Goal: Task Accomplishment & Management: Complete application form

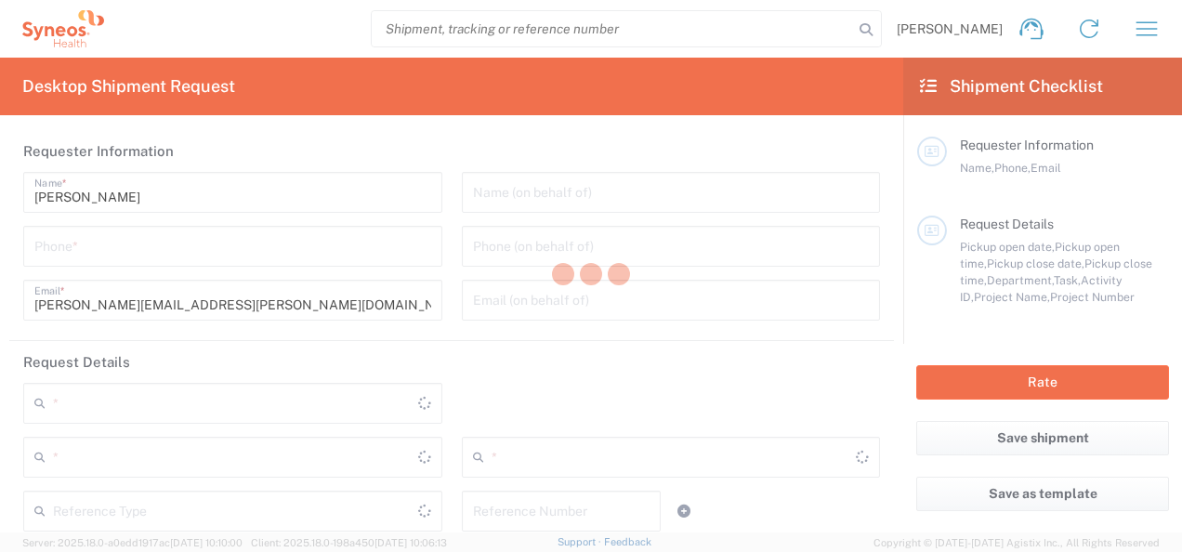
type input "[US_STATE]"
type input "[GEOGRAPHIC_DATA]"
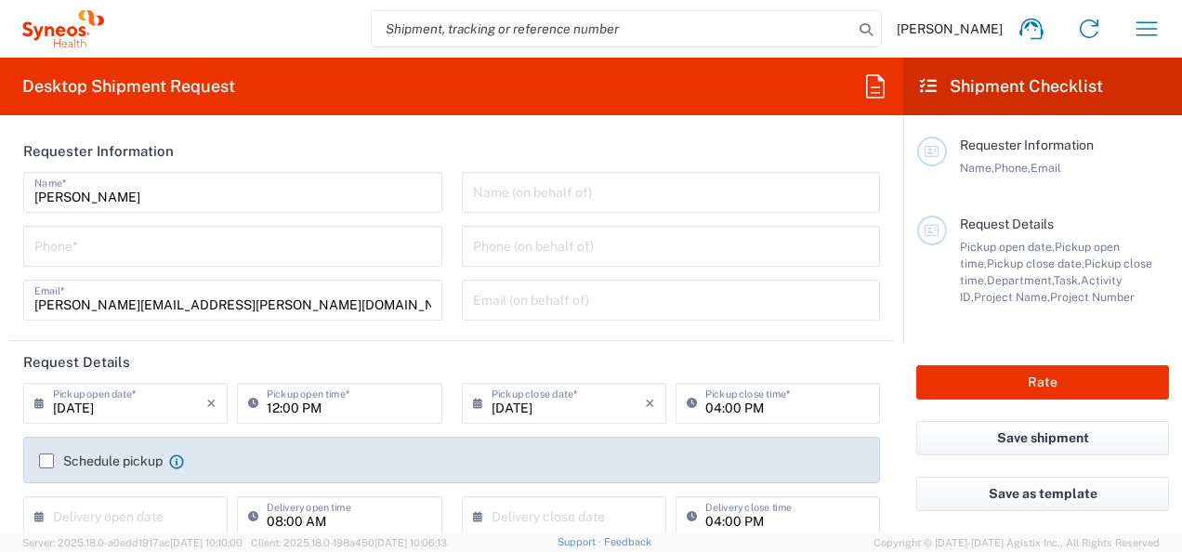
type input "3110"
type input "Syneos Health, LLC-Morrisville NC US"
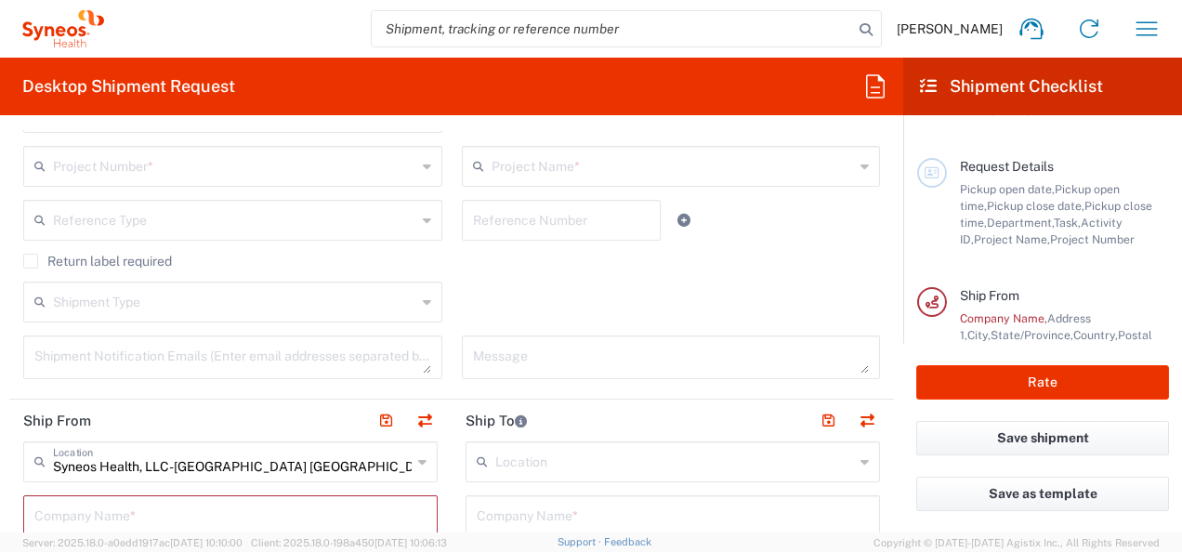
scroll to position [595, 0]
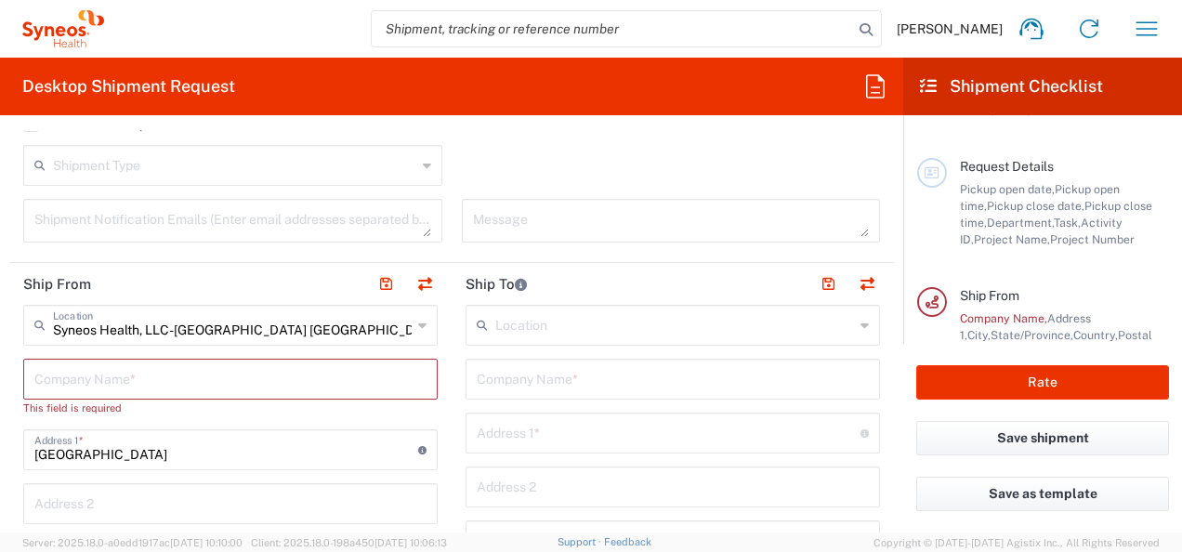
click at [277, 379] on input "text" at bounding box center [230, 378] width 392 height 33
type input "C"
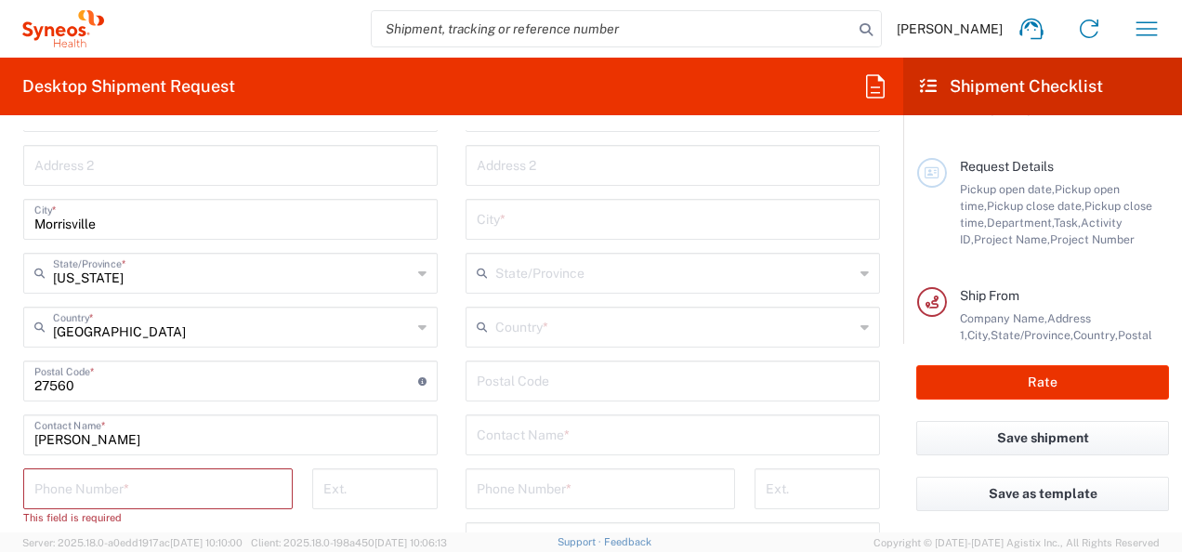
scroll to position [979, 0]
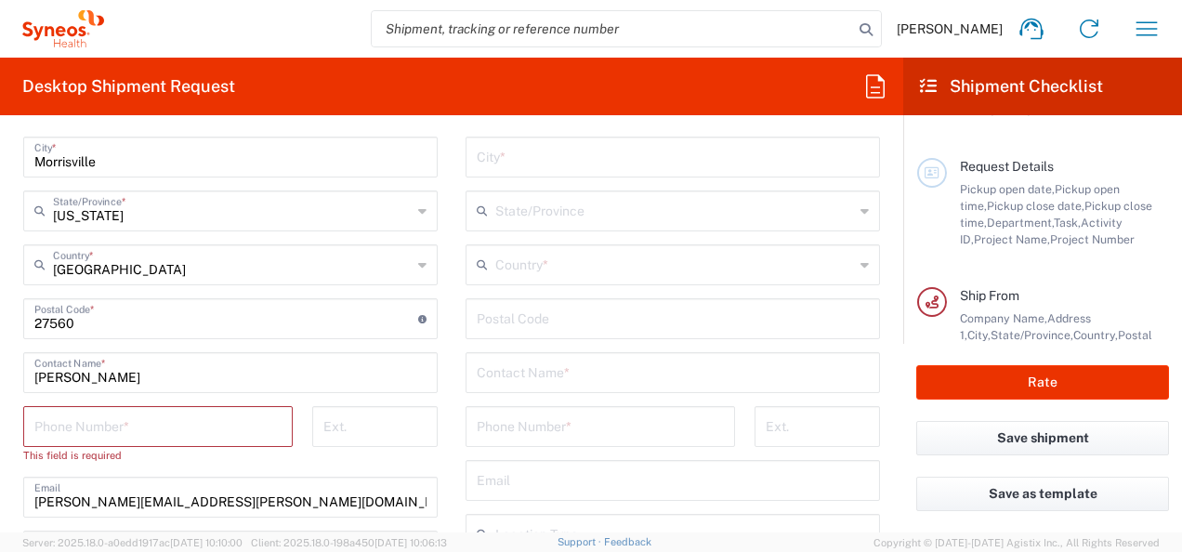
type input "Corporate Real Estate and Services"
click at [193, 379] on input "Lena Bennett-Thomas" at bounding box center [230, 371] width 392 height 33
type input "L"
type input "Darrion Campbell-Walker"
click at [158, 428] on input "tel" at bounding box center [157, 425] width 247 height 33
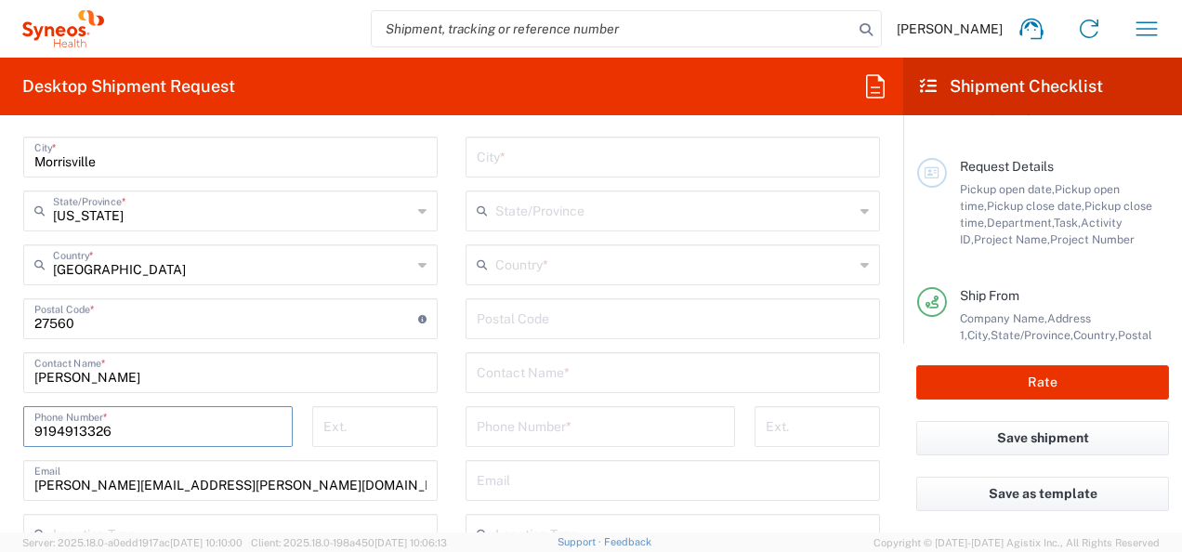
type input "9194913326"
click at [304, 481] on input "lena.bennett-thomas@syneoshealth.com" at bounding box center [230, 479] width 392 height 33
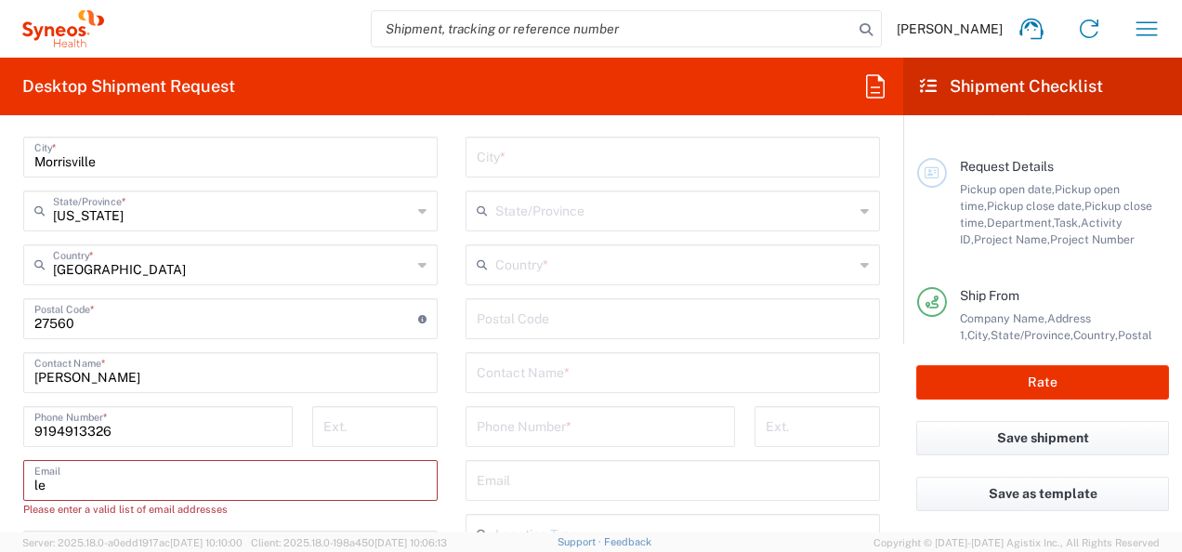
type input "l"
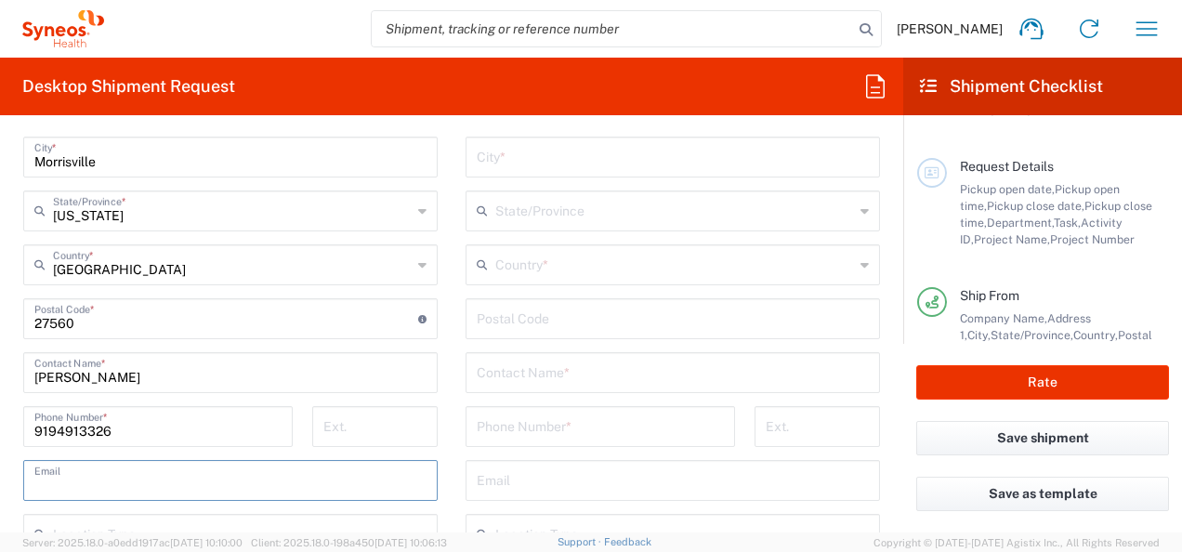
paste input "darrion.campbellwalker@syneoshealth.com>"
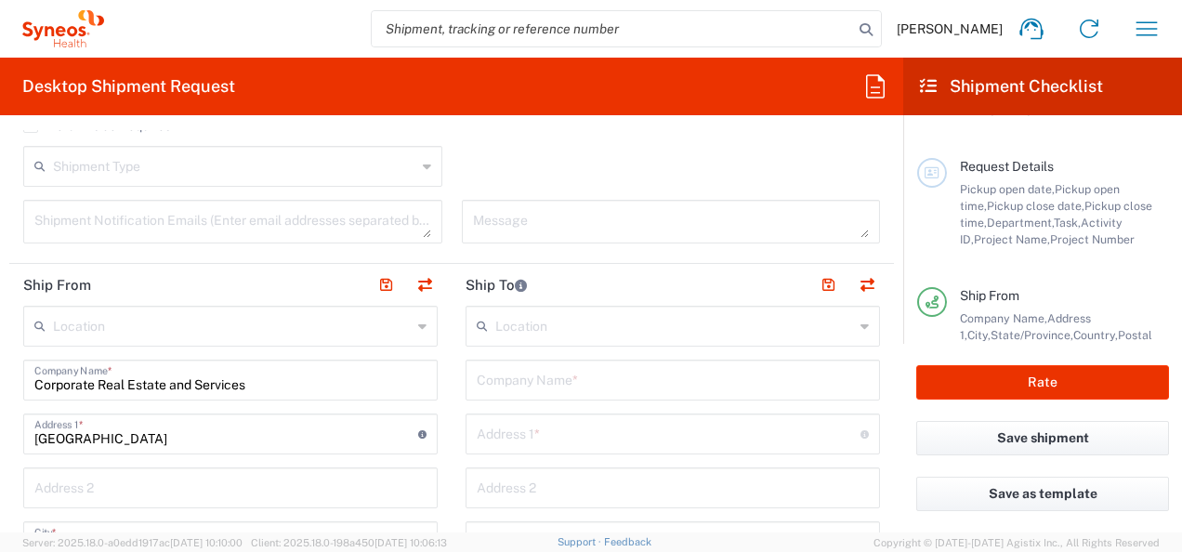
scroll to position [619, 0]
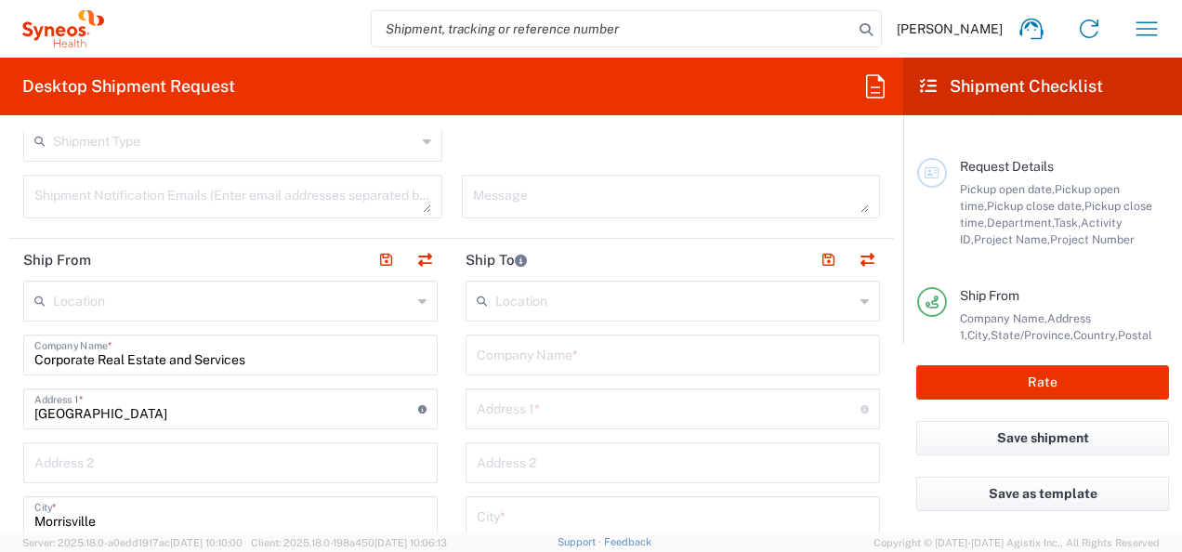
type input "darrion.campbellwalker@syneoshealth.com"
click at [34, 359] on input "Corporate Real Estate and Services" at bounding box center [230, 353] width 392 height 33
type input "Syneos Health/Corporate Real Estate and Services"
click at [625, 349] on input "text" at bounding box center [673, 353] width 392 height 33
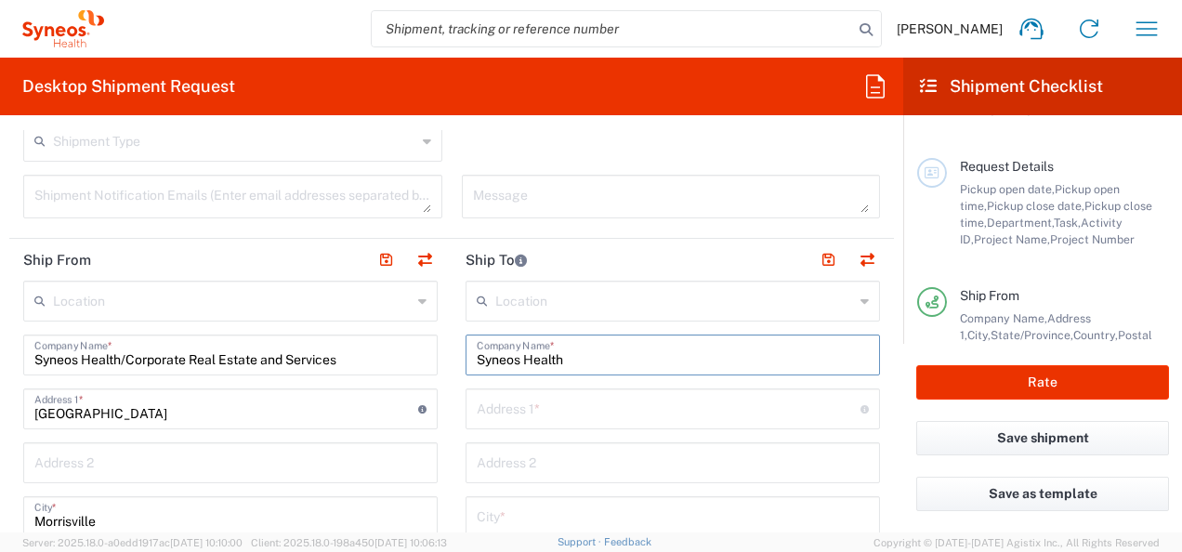
type input "Syneos Health"
click at [625, 405] on input "text" at bounding box center [669, 407] width 384 height 33
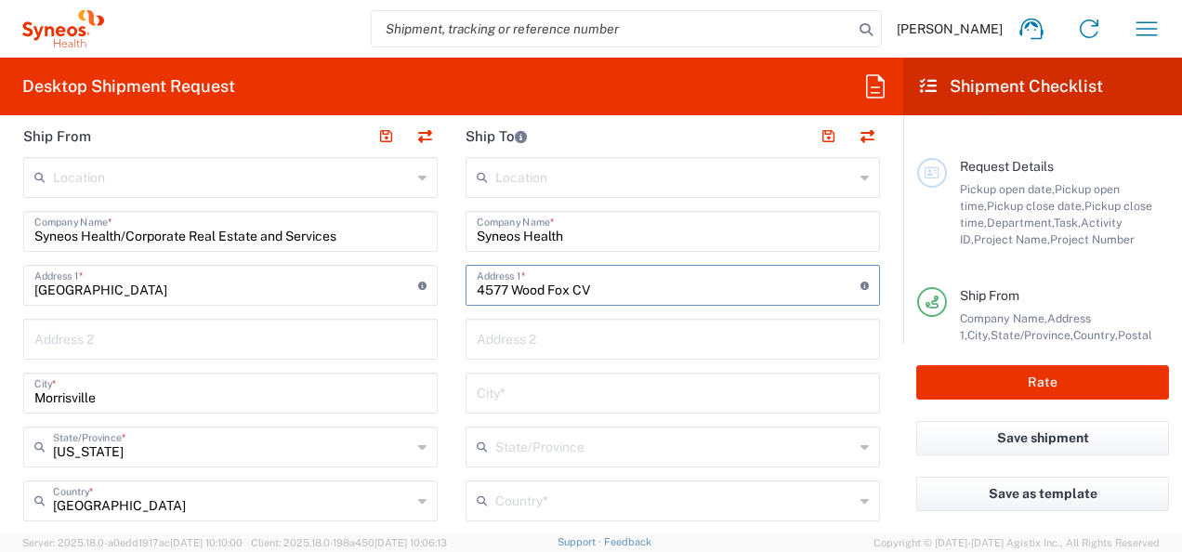
scroll to position [780, 0]
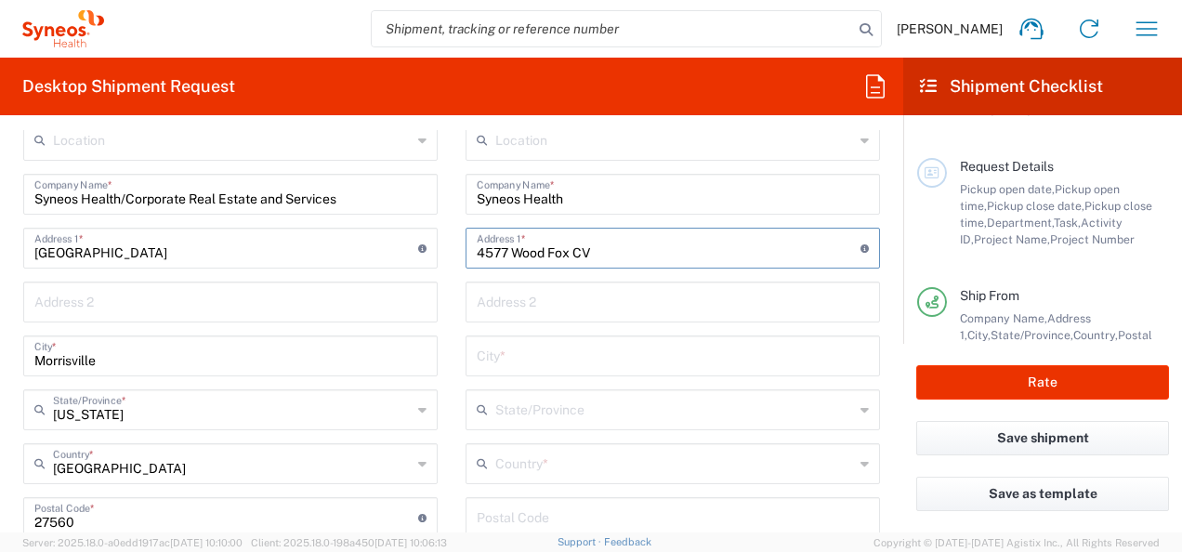
type input "4577 Wood Fox CV"
click at [706, 353] on input "text" at bounding box center [673, 354] width 392 height 33
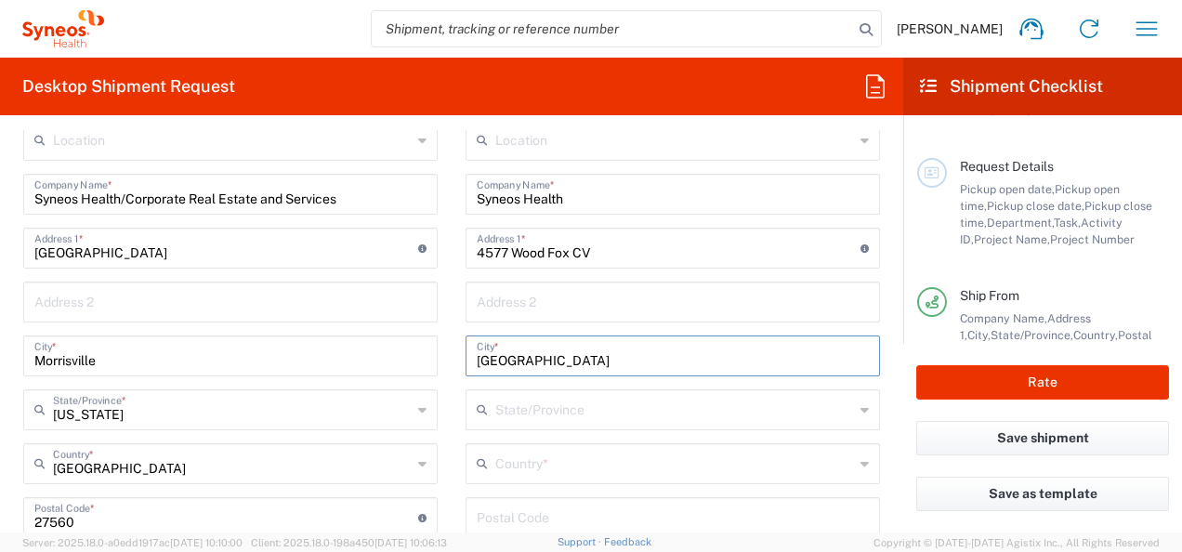
type input "Memphis"
click at [861, 409] on icon at bounding box center [865, 410] width 8 height 30
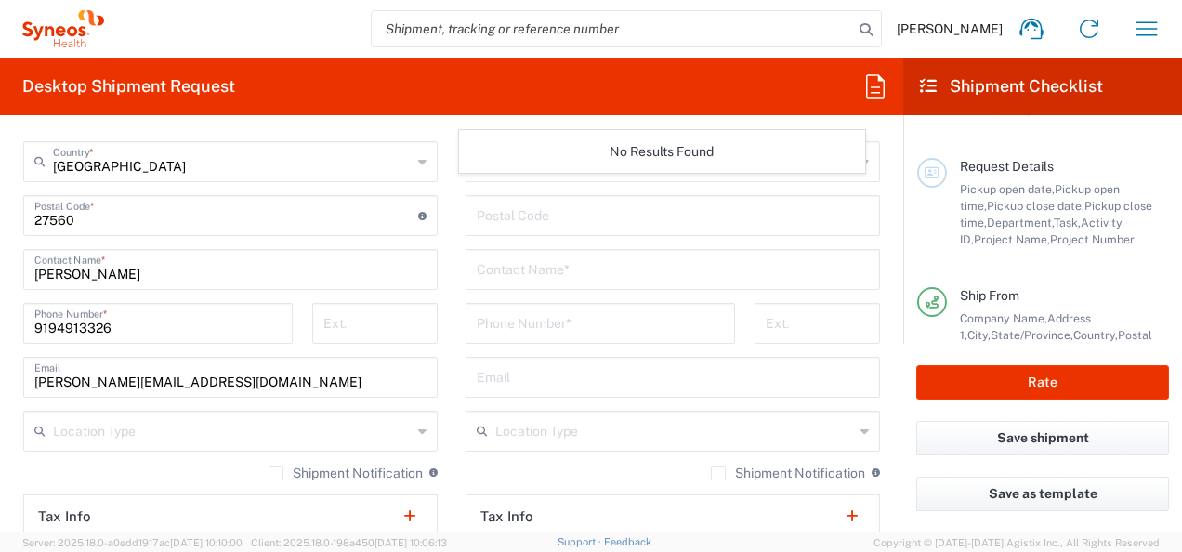
scroll to position [958, 0]
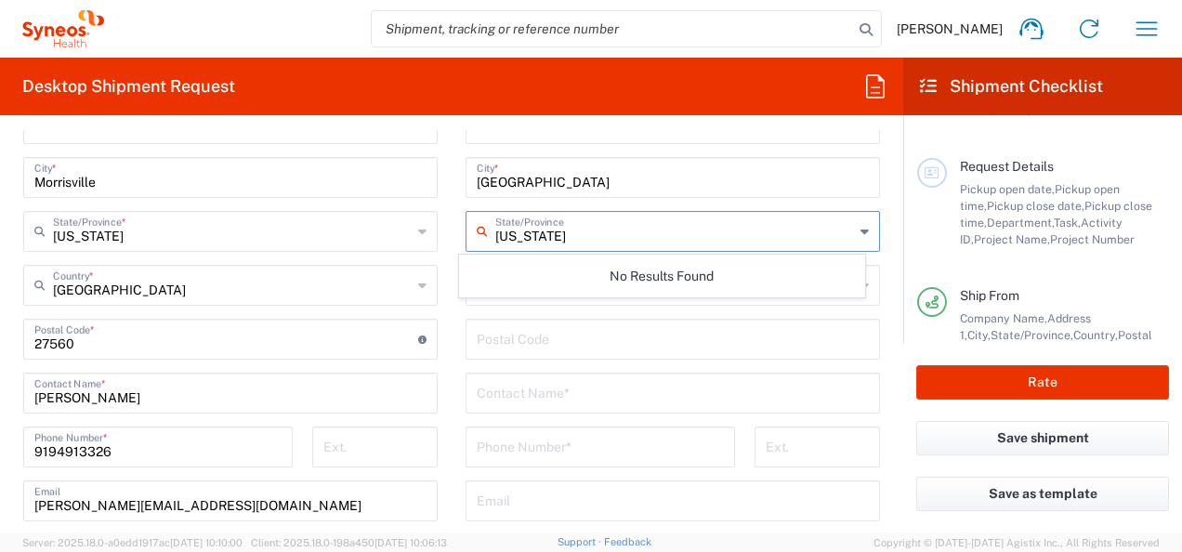
type input "Tennessee"
click at [558, 342] on input "undefined" at bounding box center [673, 338] width 392 height 33
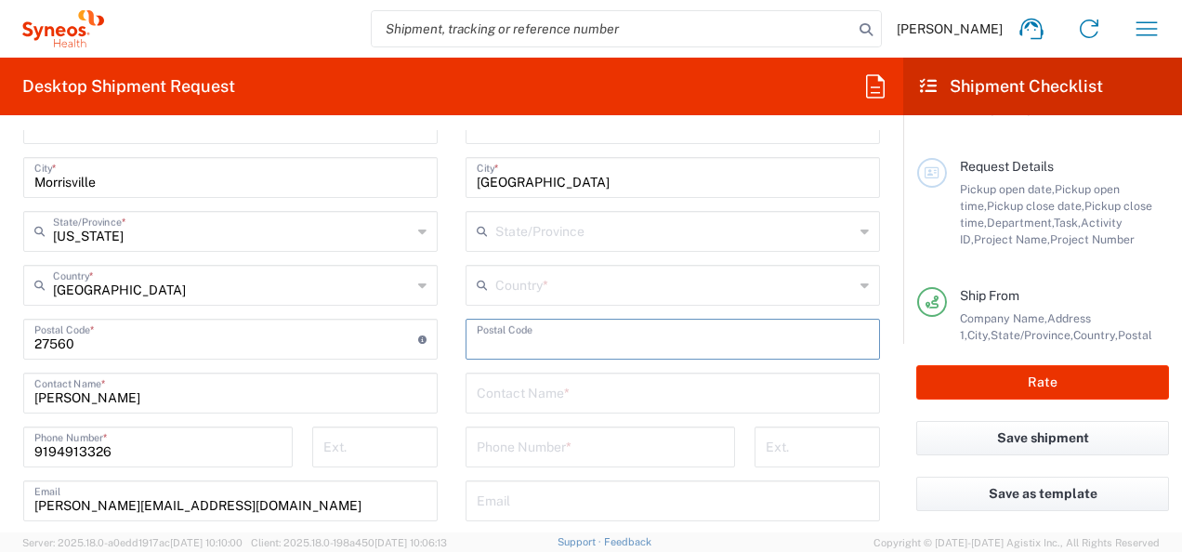
click at [539, 283] on input "text" at bounding box center [674, 284] width 359 height 33
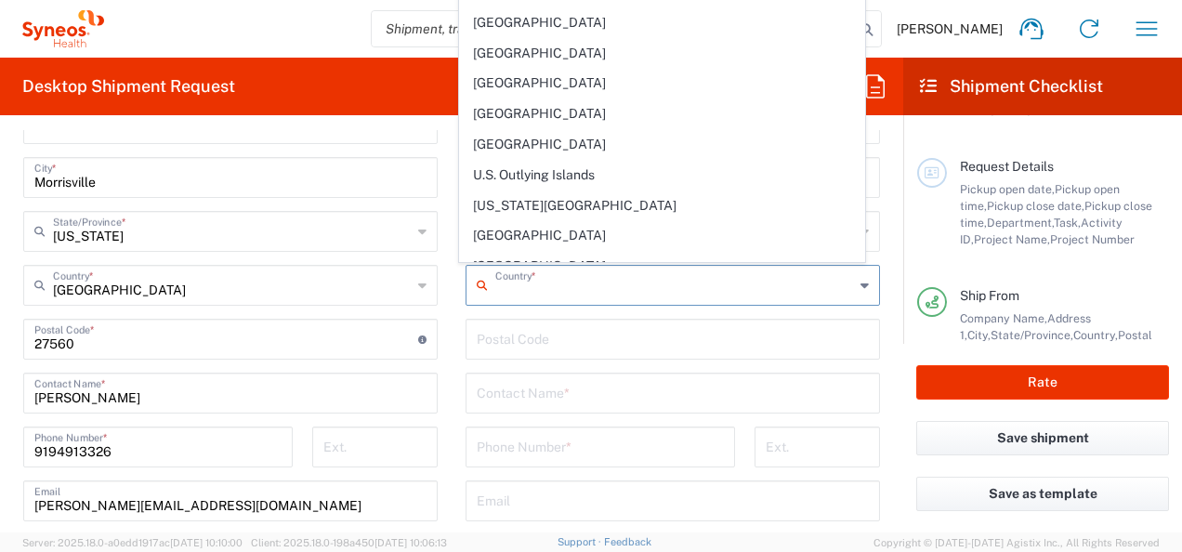
scroll to position [6900, 0]
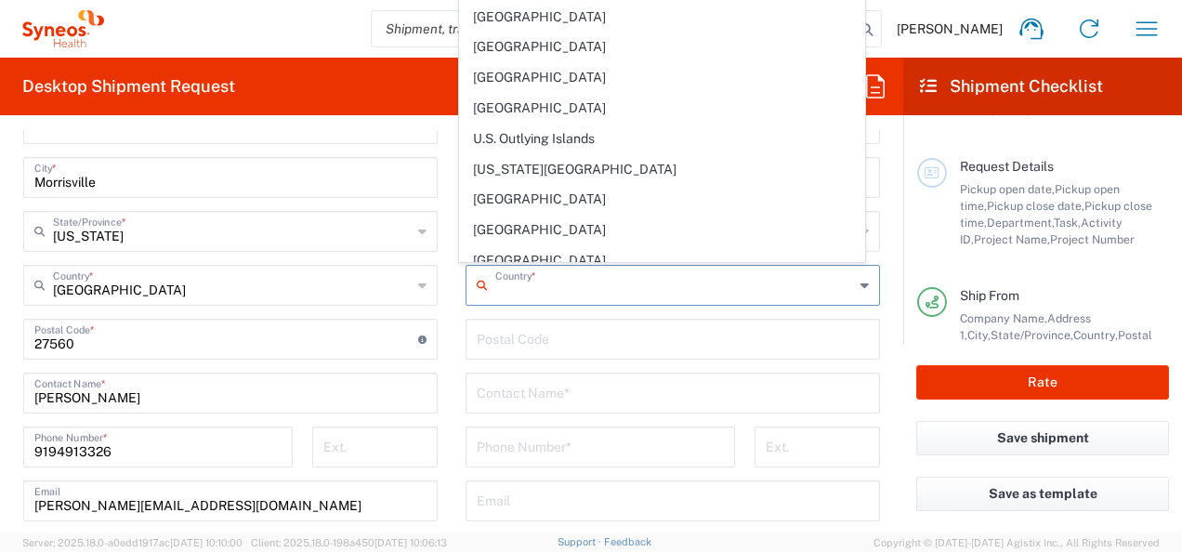
click at [595, 308] on span "United States" at bounding box center [661, 322] width 403 height 29
type input "United States"
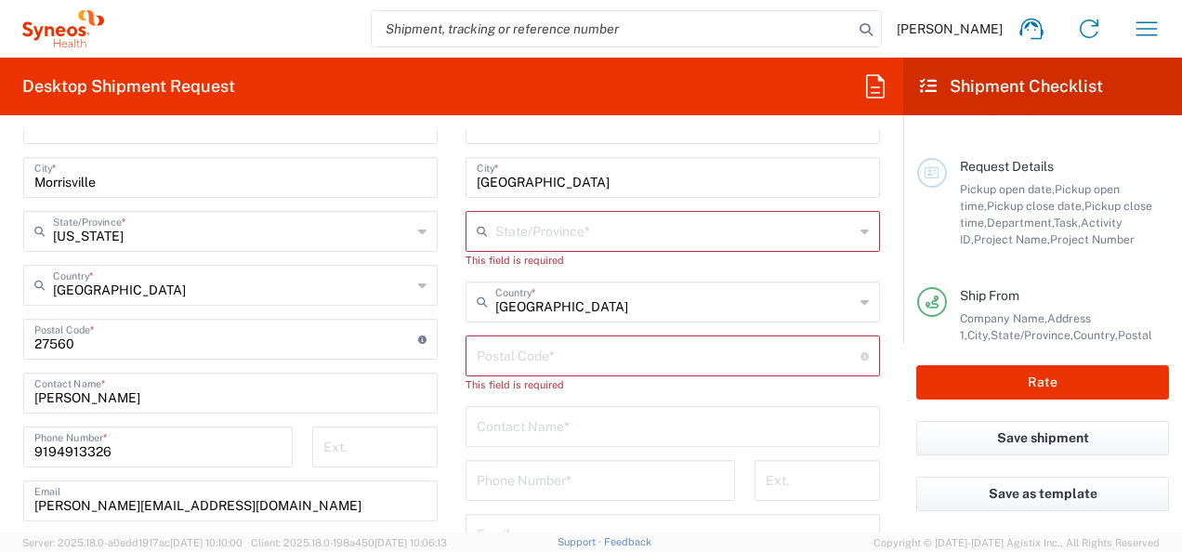
click at [584, 237] on input "text" at bounding box center [674, 230] width 359 height 33
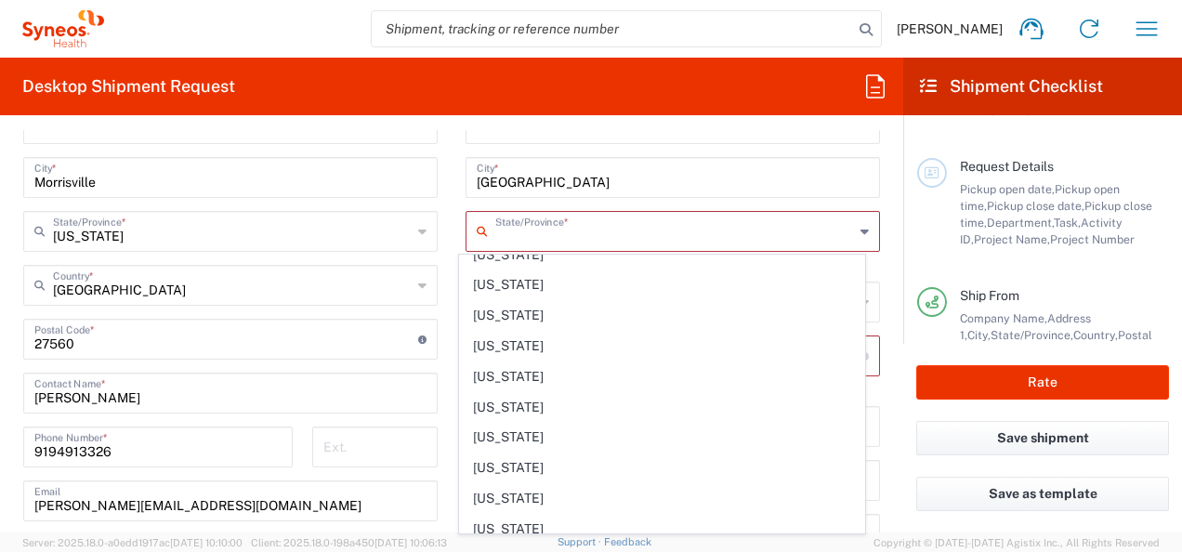
scroll to position [1393, 0]
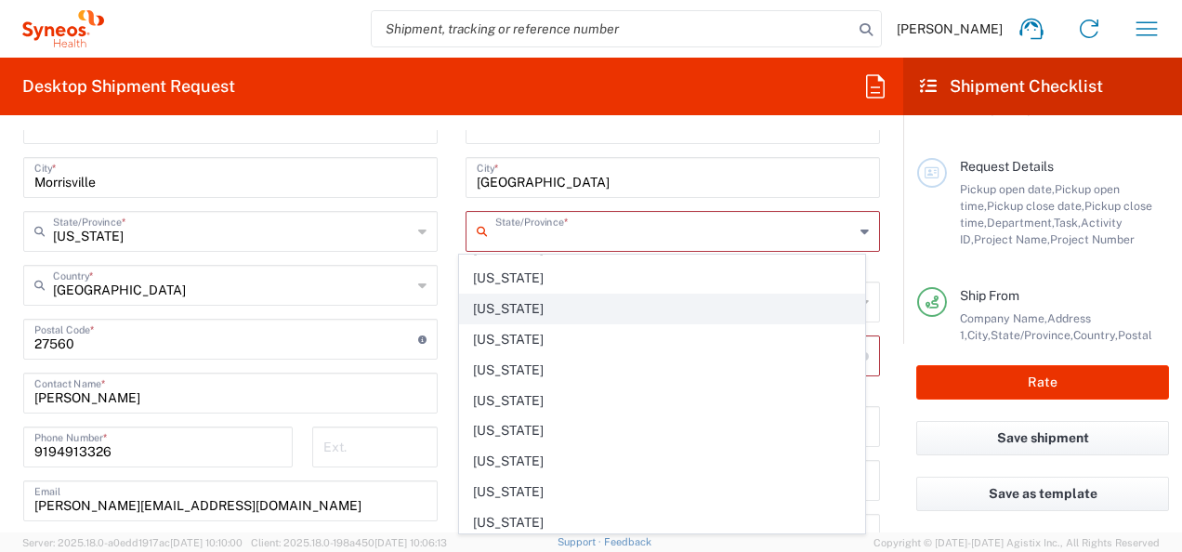
click at [519, 295] on span "Tennessee" at bounding box center [661, 309] width 403 height 29
type input "Tennessee"
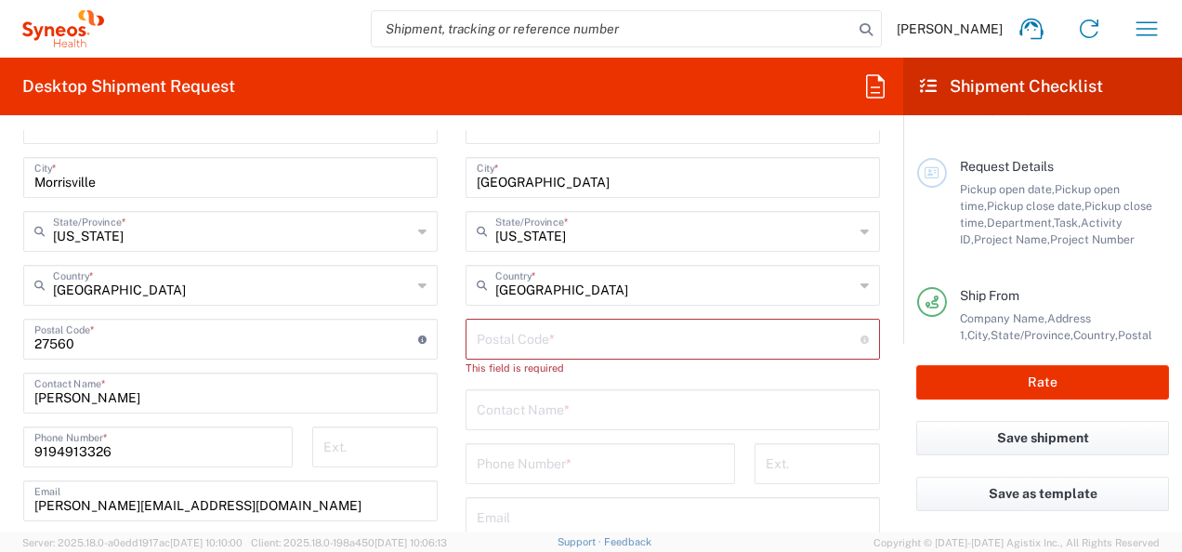
click at [609, 344] on input "undefined" at bounding box center [669, 338] width 384 height 33
type input "38125"
click at [625, 385] on input "text" at bounding box center [673, 391] width 392 height 33
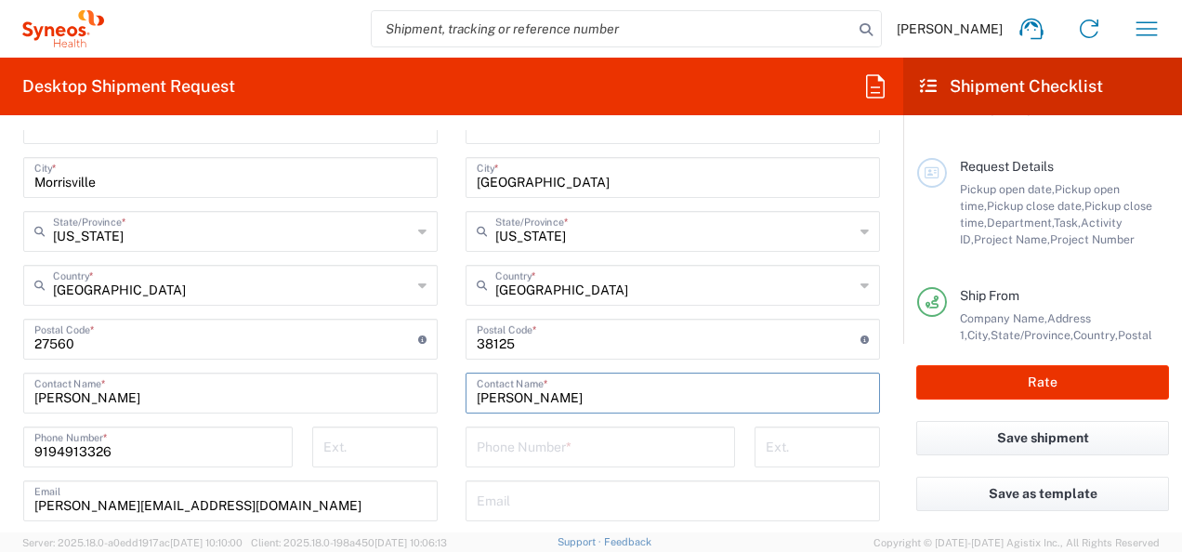
type input "Lena Bennett-Thomas"
click at [572, 433] on input "tel" at bounding box center [600, 445] width 247 height 33
type input "7733729379"
click at [572, 505] on input "text" at bounding box center [673, 499] width 392 height 33
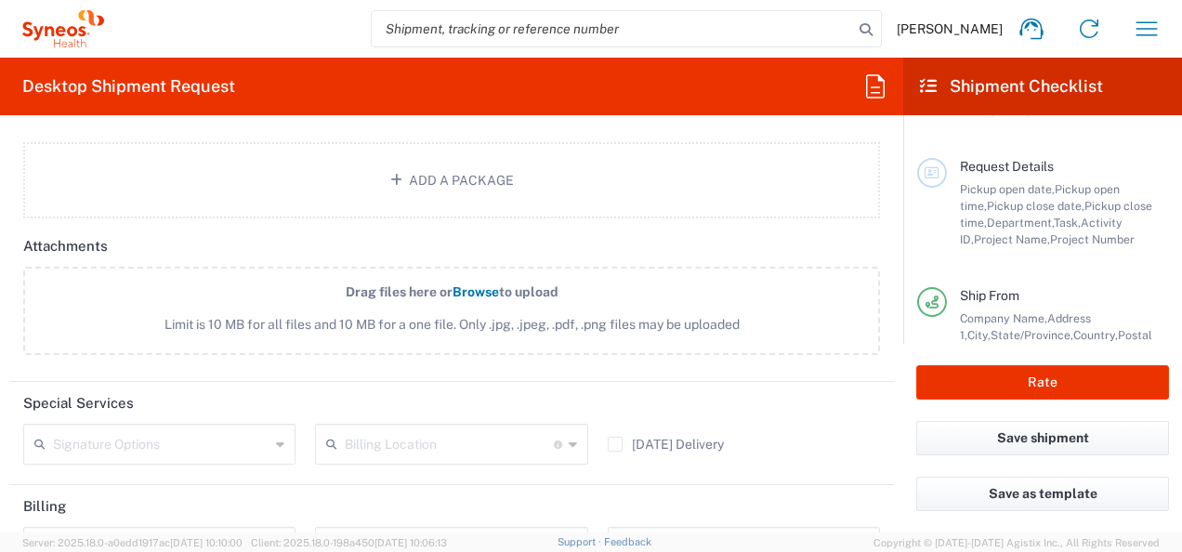
scroll to position [2135, 0]
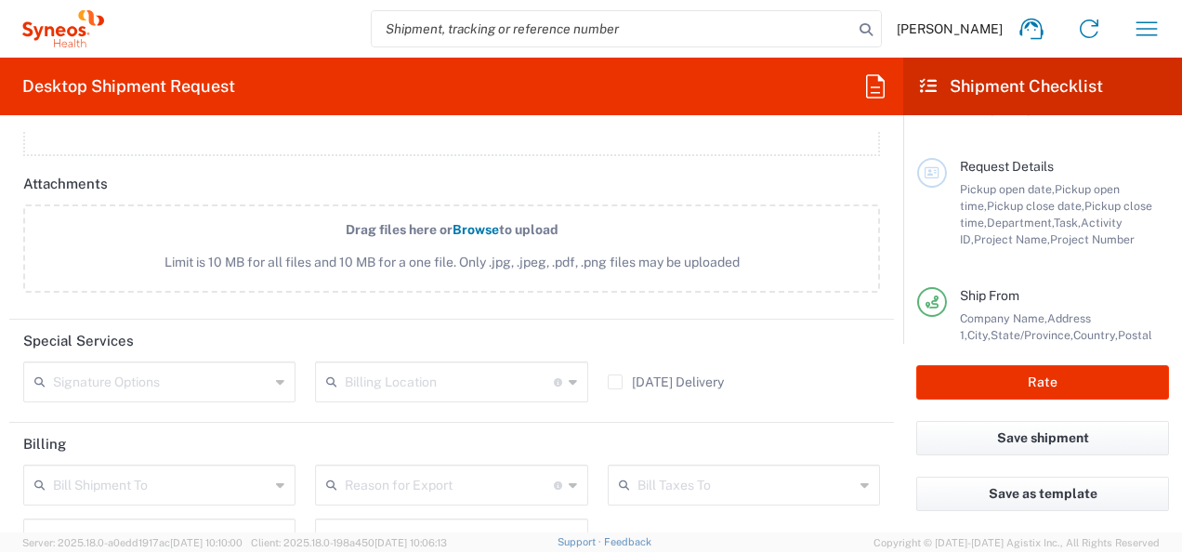
type input "lena.bennett-thomas@syneoshealth.com"
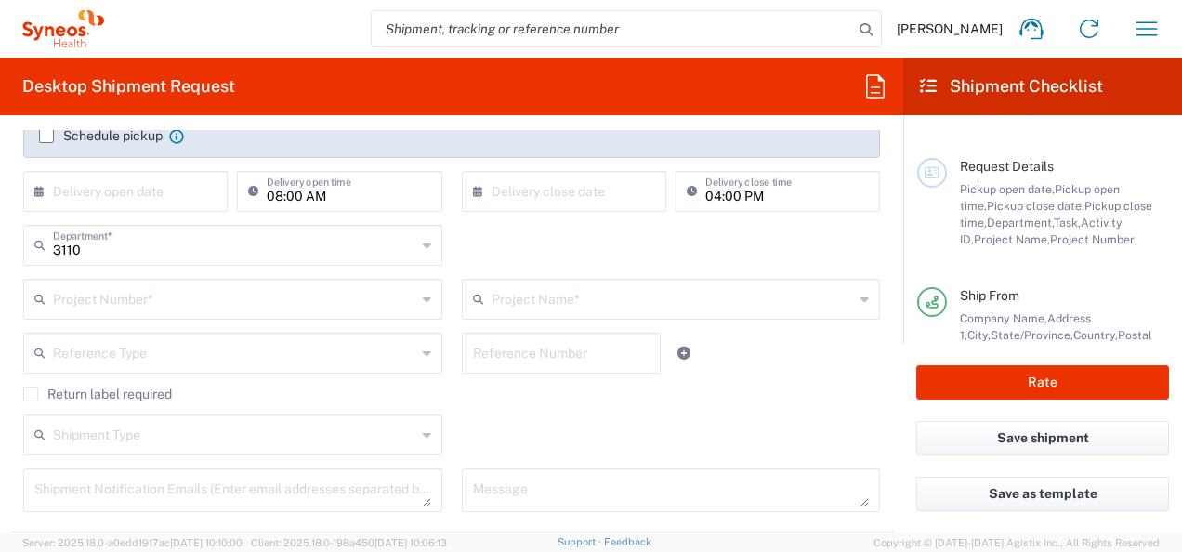
scroll to position [288, 0]
